Goal: Find specific page/section: Find specific page/section

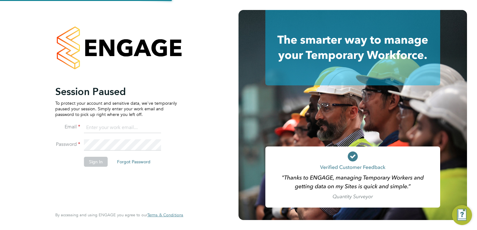
type input "[EMAIL_ADDRESS][DOMAIN_NAME]"
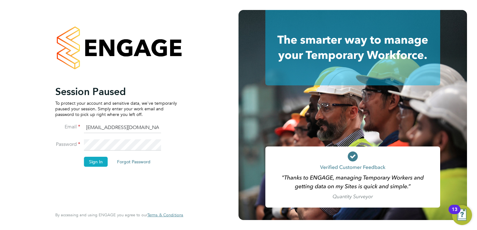
click at [92, 160] on button "Sign In" at bounding box center [96, 162] width 24 height 10
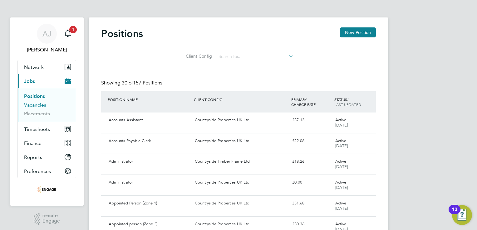
click at [38, 103] on link "Vacancies" at bounding box center [35, 105] width 22 height 6
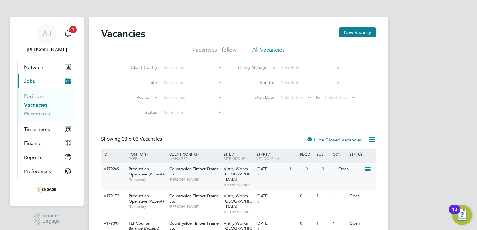
click at [366, 168] on icon at bounding box center [367, 169] width 6 height 7
click at [355, 182] on li "View Details" at bounding box center [353, 183] width 36 height 9
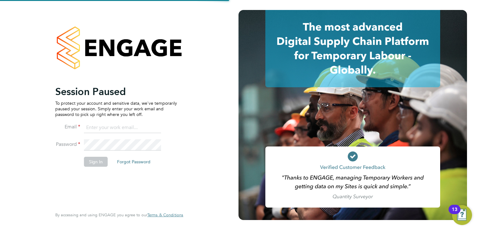
type input "[EMAIL_ADDRESS][DOMAIN_NAME]"
